Goal: Task Accomplishment & Management: Manage account settings

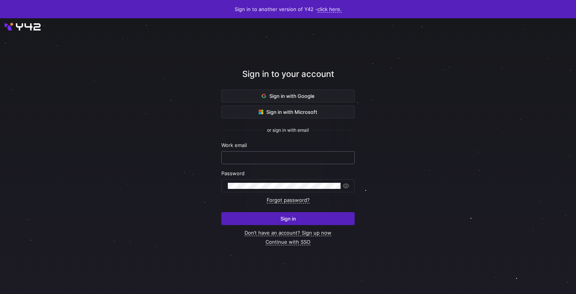
click at [272, 157] on input "text" at bounding box center [288, 158] width 120 height 6
click at [291, 243] on link "Continue with SSO" at bounding box center [288, 242] width 45 height 6
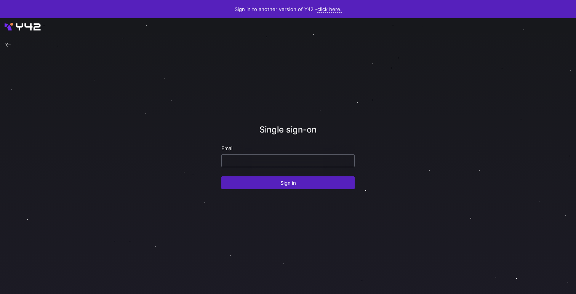
click at [279, 158] on input "email" at bounding box center [288, 161] width 120 height 6
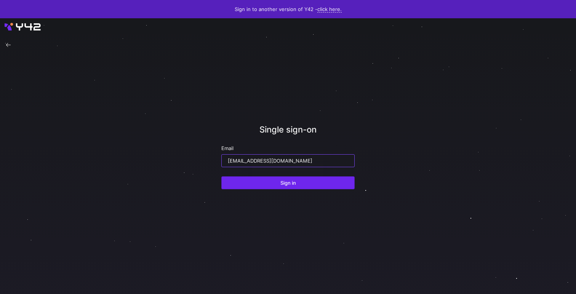
type input "[EMAIL_ADDRESS][DOMAIN_NAME]"
click at [284, 186] on span "submit" at bounding box center [288, 183] width 133 height 12
